Goal: Check status: Check status

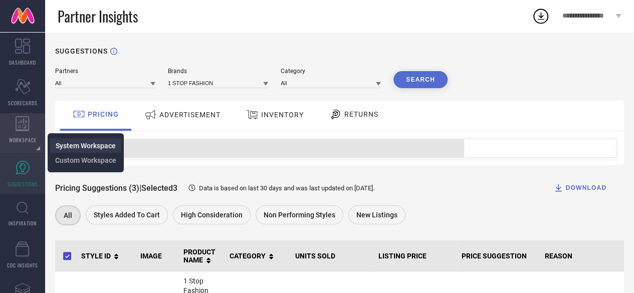
click at [69, 149] on span "System Workspace" at bounding box center [86, 146] width 60 height 8
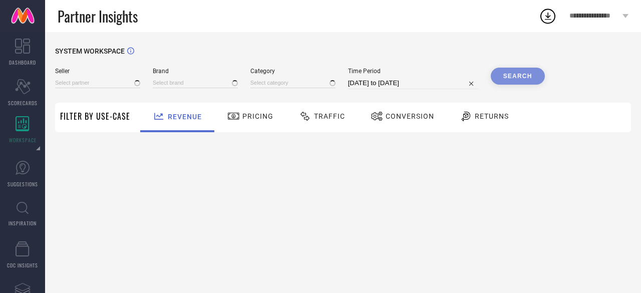
type input "All"
type input "1 STOP FASHION"
type input "All"
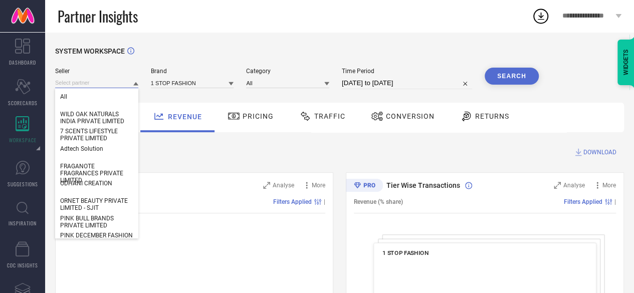
click at [94, 83] on input at bounding box center [96, 83] width 83 height 11
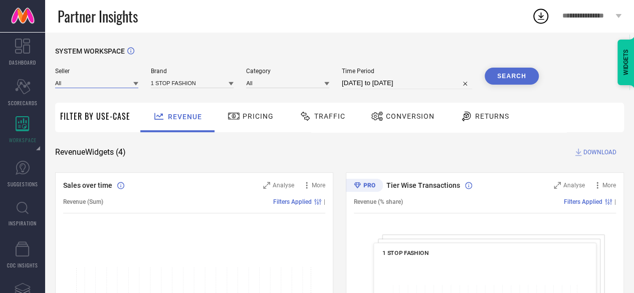
click at [94, 83] on input at bounding box center [96, 83] width 83 height 11
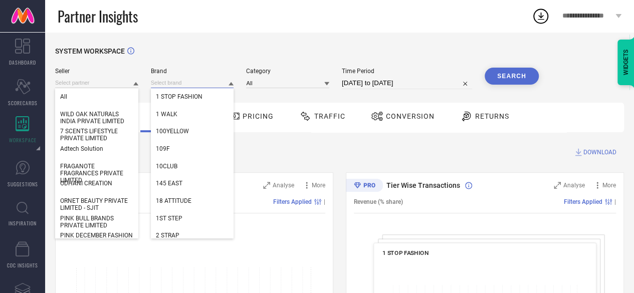
click at [198, 84] on input at bounding box center [192, 83] width 83 height 11
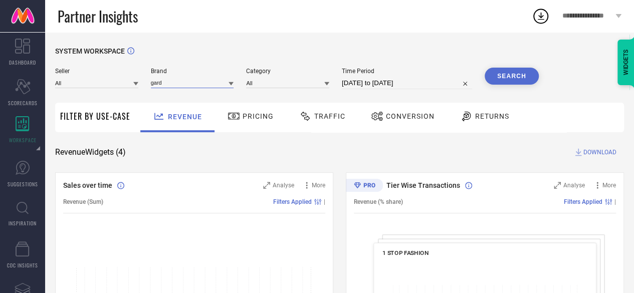
type input "garde"
click at [183, 85] on input "garde" at bounding box center [192, 83] width 83 height 11
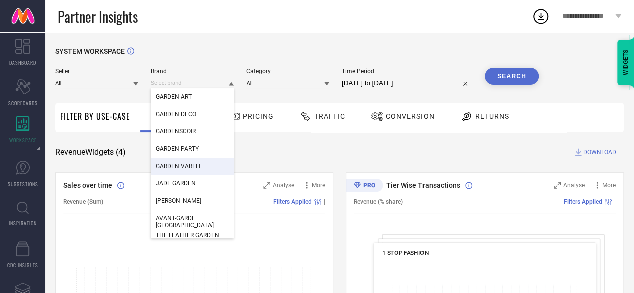
click at [173, 158] on div "GARDEN VARELI" at bounding box center [192, 166] width 83 height 17
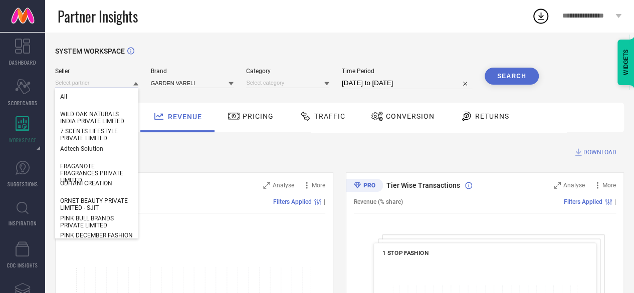
click at [108, 85] on input at bounding box center [96, 83] width 83 height 11
paste input "GARDEN SILK [PERSON_NAME] PRIVATE LIMITED"
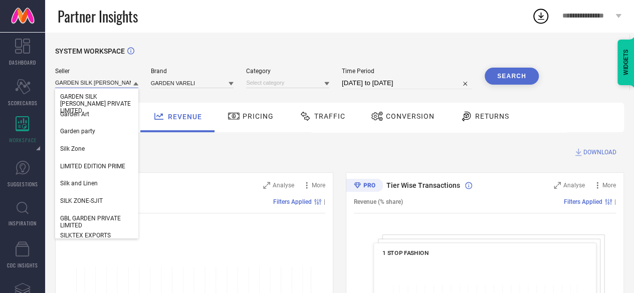
scroll to position [0, 30]
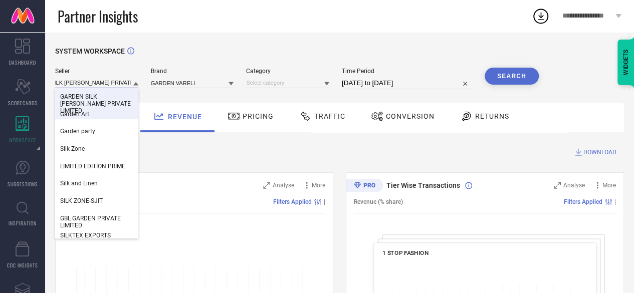
type input "GARDEN SILK [PERSON_NAME] PRIVATE LIMITED"
click at [89, 100] on span "GARDEN SILK [PERSON_NAME] PRIVATE LIMITED" at bounding box center [96, 103] width 73 height 21
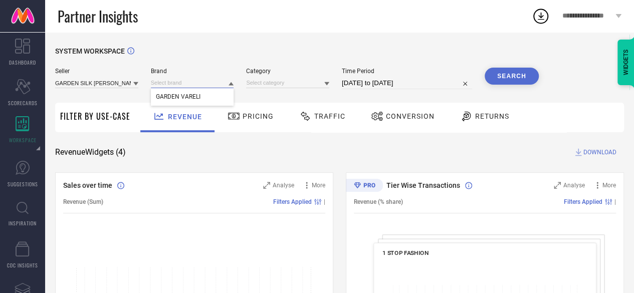
click at [179, 86] on input at bounding box center [192, 83] width 83 height 11
click at [179, 95] on span "GARDEN VARELI" at bounding box center [178, 96] width 45 height 7
click at [263, 81] on input at bounding box center [287, 83] width 83 height 11
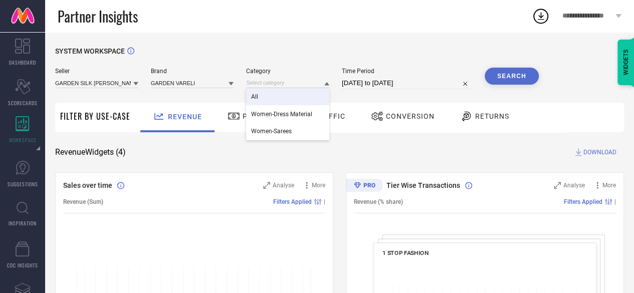
click at [260, 97] on div "All" at bounding box center [287, 96] width 83 height 17
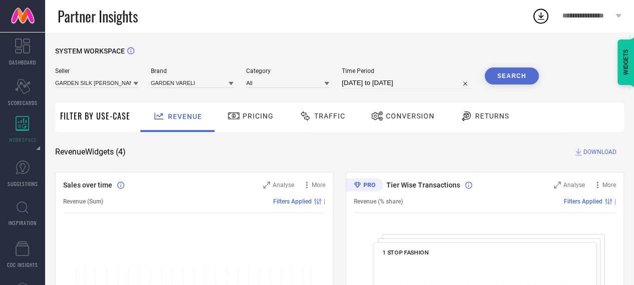
select select "8"
select select "2025"
select select "9"
select select "2025"
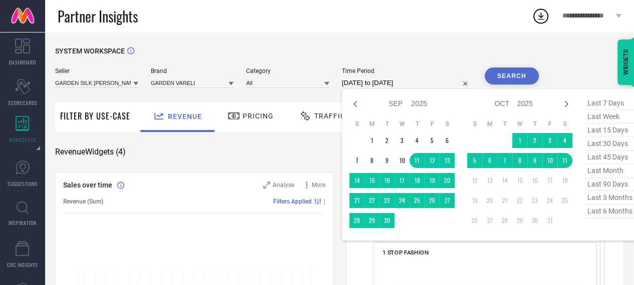
click at [389, 86] on input "[DATE] to [DATE]" at bounding box center [407, 83] width 130 height 12
click at [618, 189] on span "last 90 days" at bounding box center [609, 185] width 50 height 14
type input "[DATE] to [DATE]"
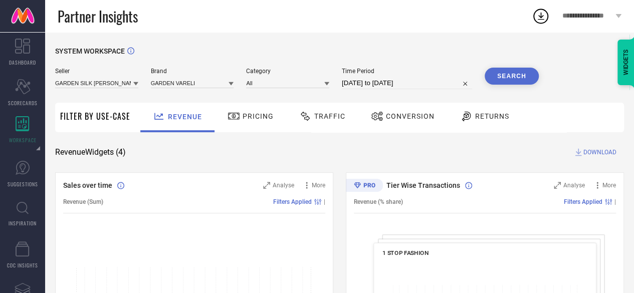
click at [515, 76] on button "Search" at bounding box center [511, 76] width 54 height 17
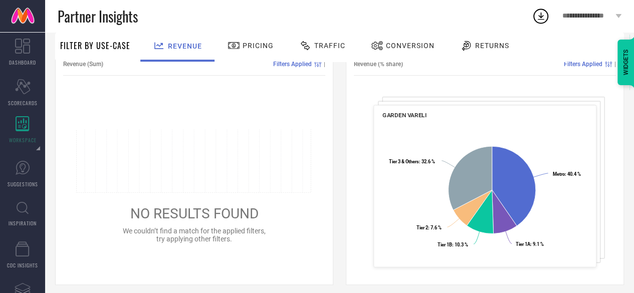
scroll to position [108, 0]
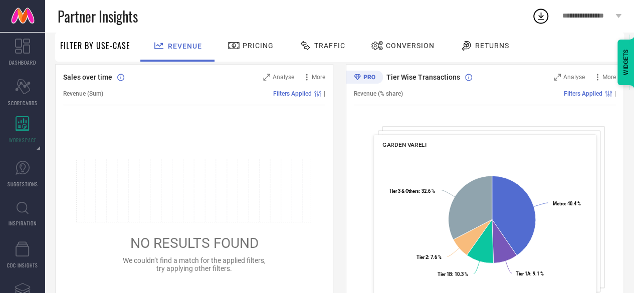
click at [263, 45] on span "Pricing" at bounding box center [257, 46] width 31 height 8
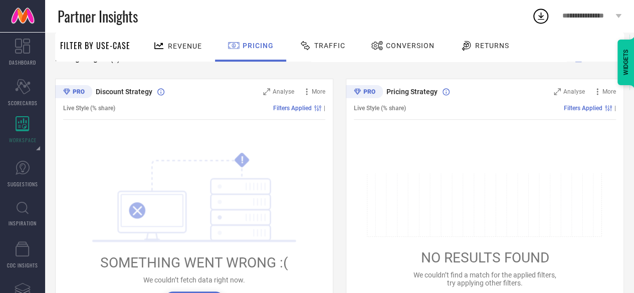
scroll to position [77, 0]
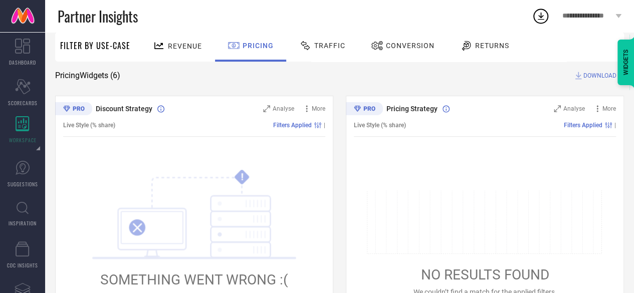
click at [187, 54] on div "Revenue" at bounding box center [177, 46] width 54 height 18
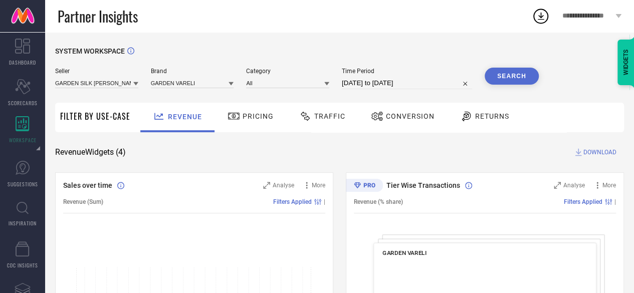
click at [242, 126] on div "Pricing" at bounding box center [250, 118] width 71 height 30
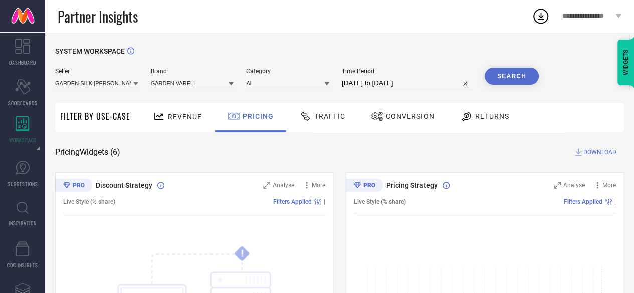
click at [322, 119] on span "Traffic" at bounding box center [329, 116] width 31 height 8
